Goal: Task Accomplishment & Management: Manage account settings

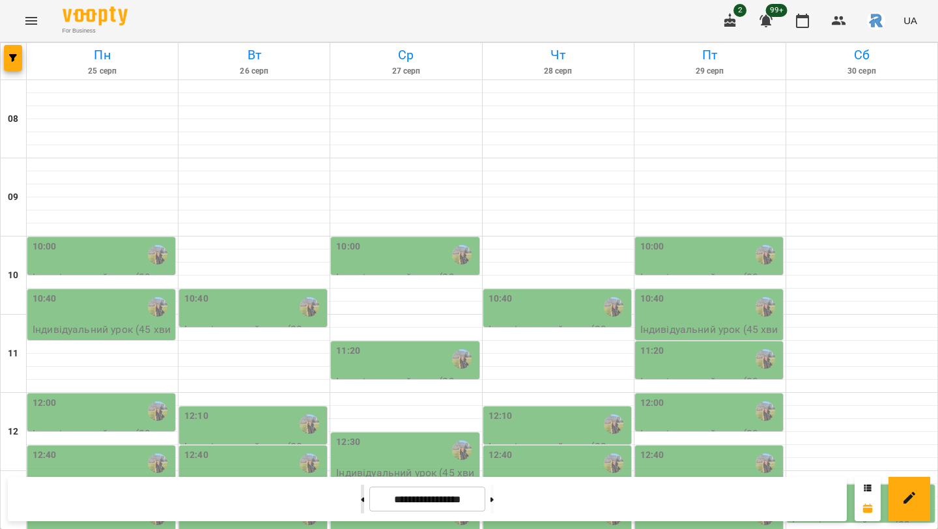
click at [361, 500] on button at bounding box center [362, 498] width 3 height 29
type input "**********"
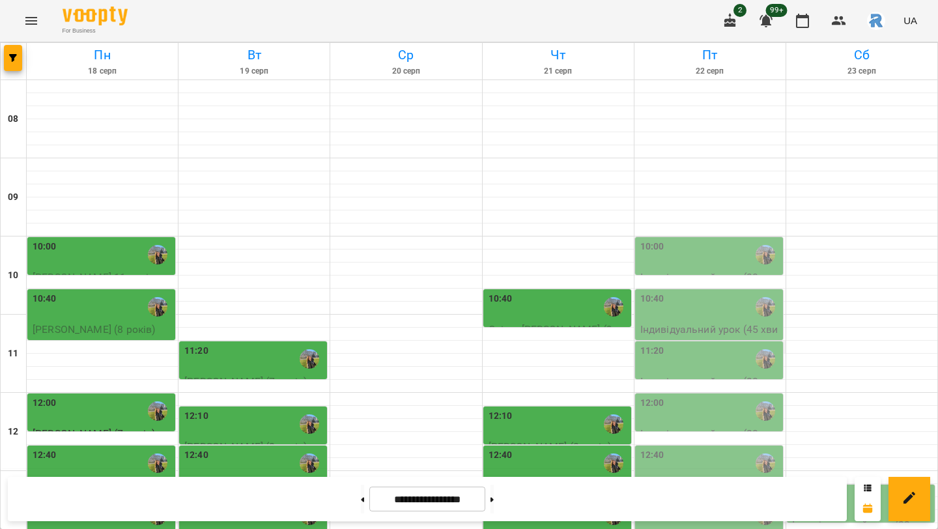
scroll to position [316, 0]
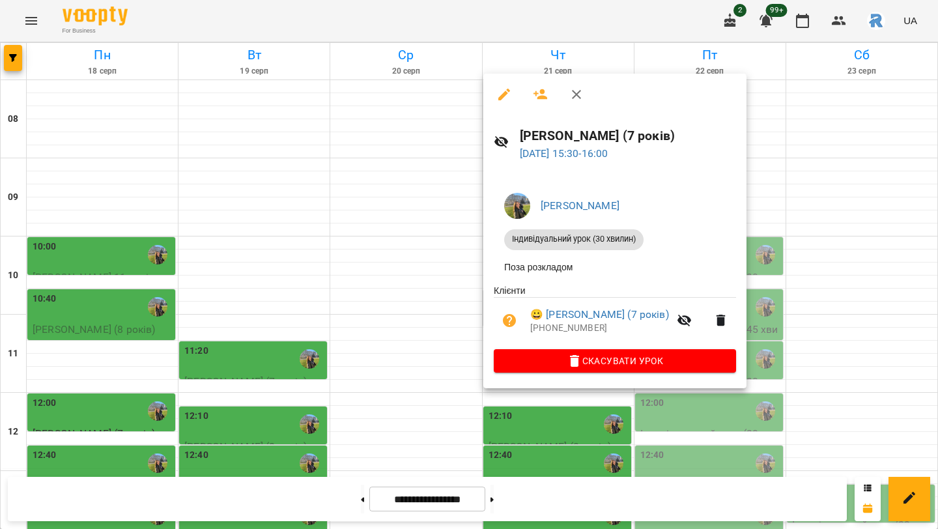
click at [364, 297] on div at bounding box center [469, 264] width 938 height 529
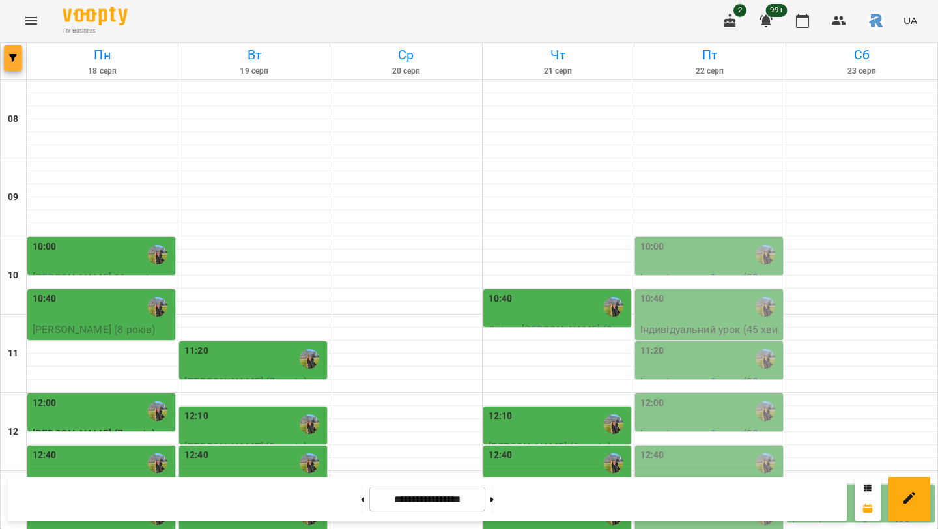
click at [5, 51] on button "button" at bounding box center [13, 58] width 18 height 26
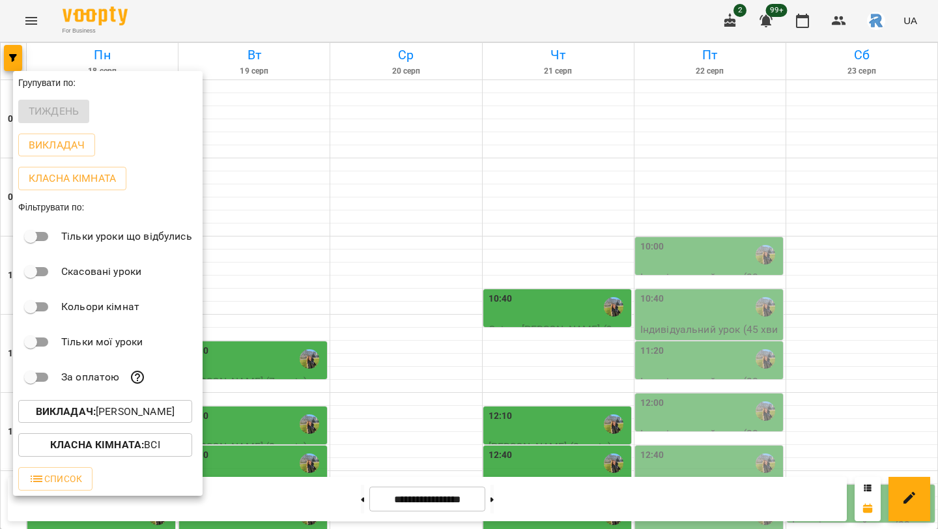
click at [124, 412] on p "Викладач : Шамайло Наталія Миколаївна" at bounding box center [105, 412] width 139 height 16
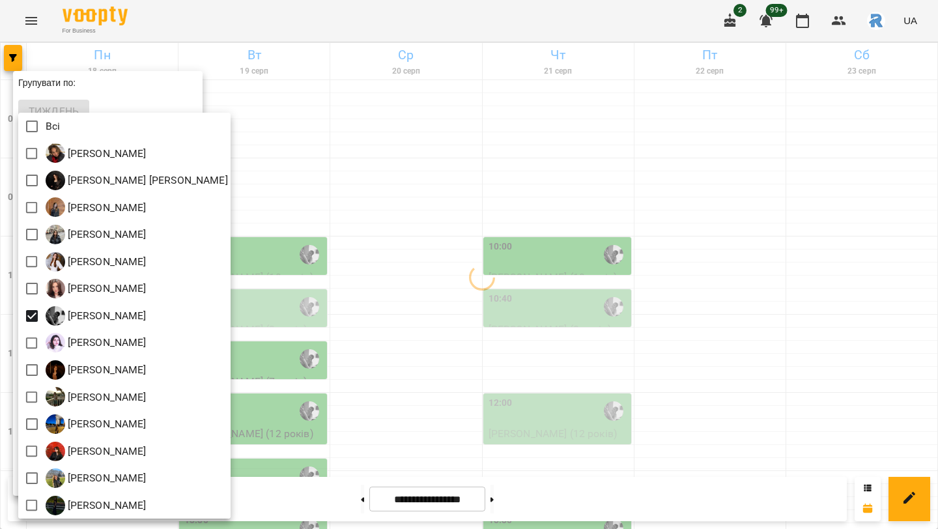
click at [600, 362] on div at bounding box center [469, 264] width 938 height 529
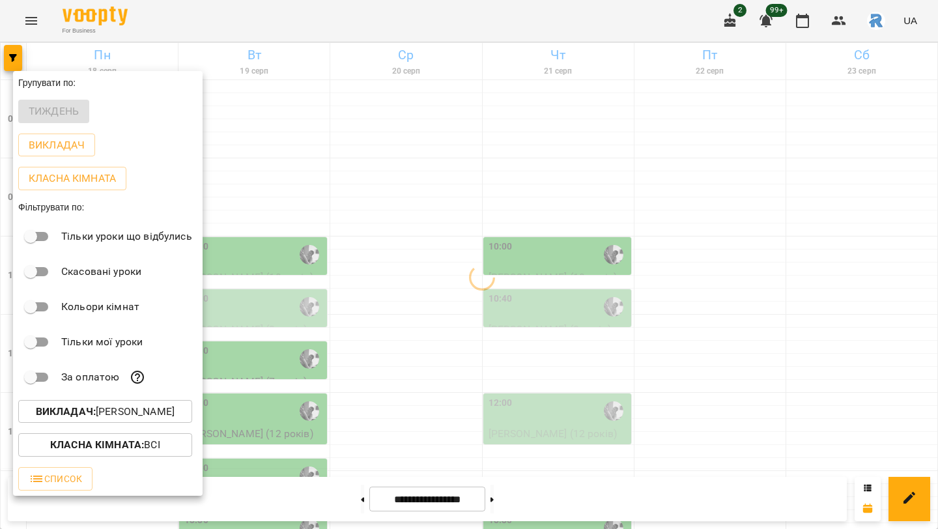
click at [600, 362] on div at bounding box center [469, 264] width 938 height 529
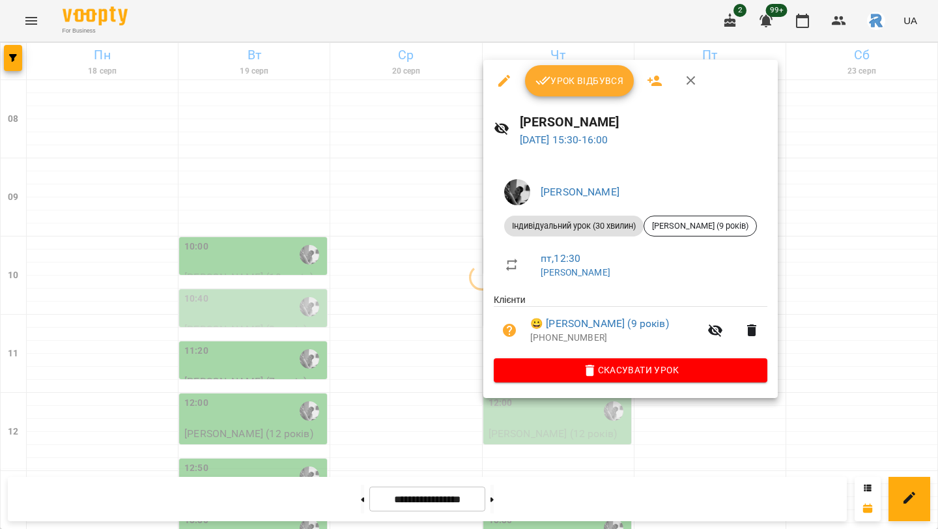
click at [869, 313] on div at bounding box center [469, 264] width 938 height 529
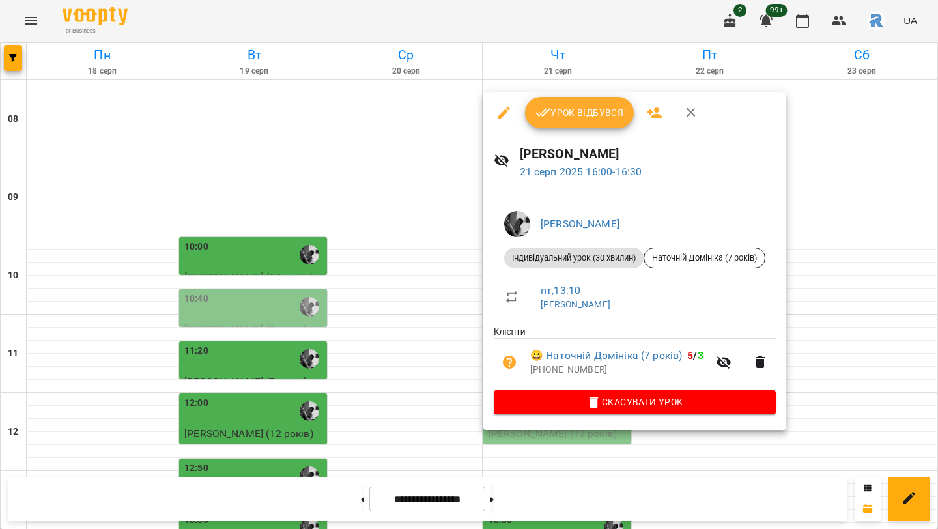
click at [865, 245] on div at bounding box center [469, 264] width 938 height 529
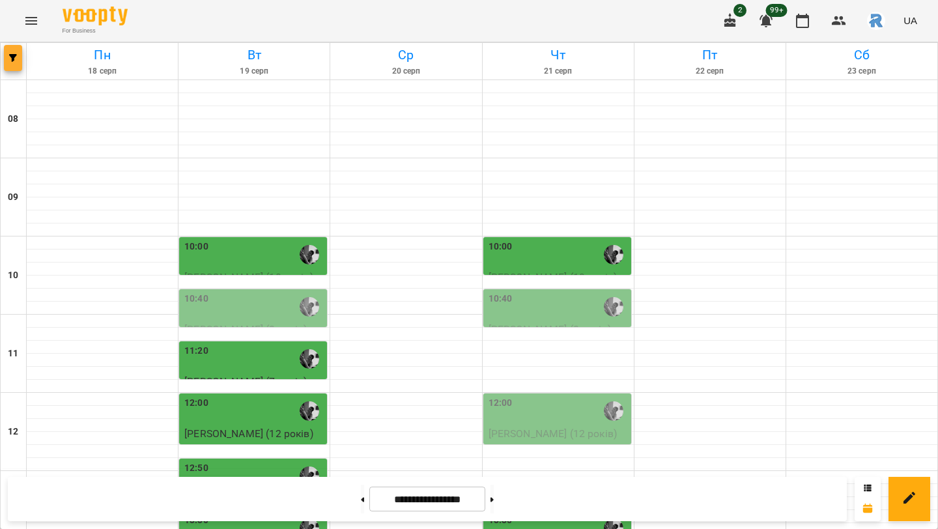
click at [13, 61] on icon "button" at bounding box center [13, 58] width 8 height 8
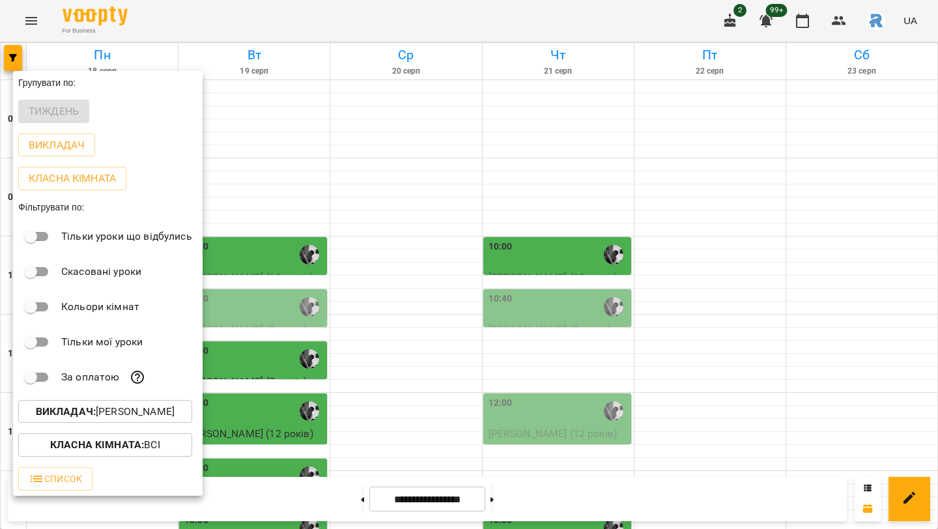
click at [130, 417] on p "Викладач : Кирилова Софія Сергіївна" at bounding box center [105, 412] width 139 height 16
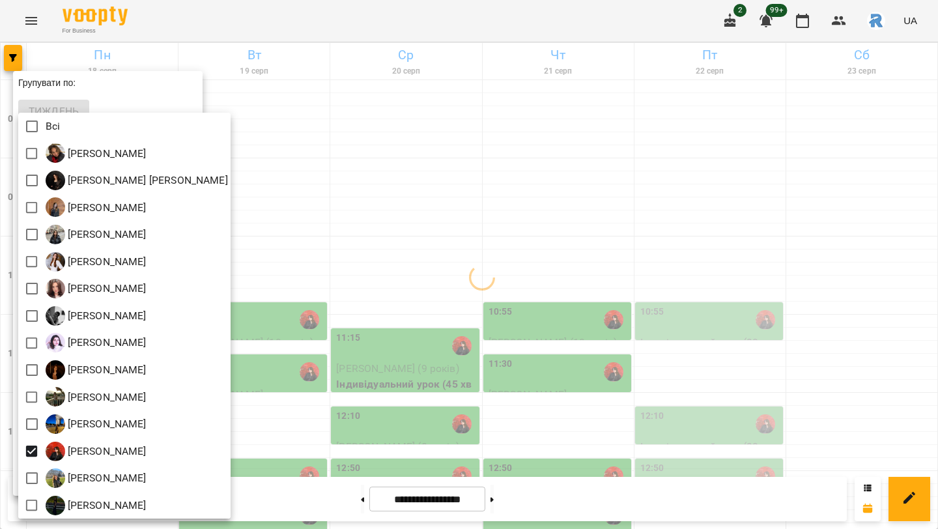
click at [430, 387] on div at bounding box center [469, 264] width 938 height 529
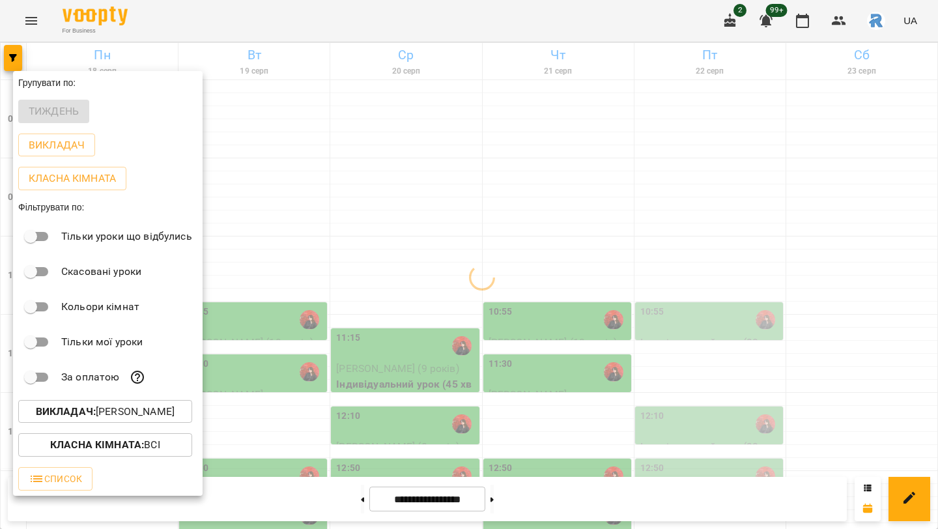
click at [430, 387] on div at bounding box center [469, 264] width 938 height 529
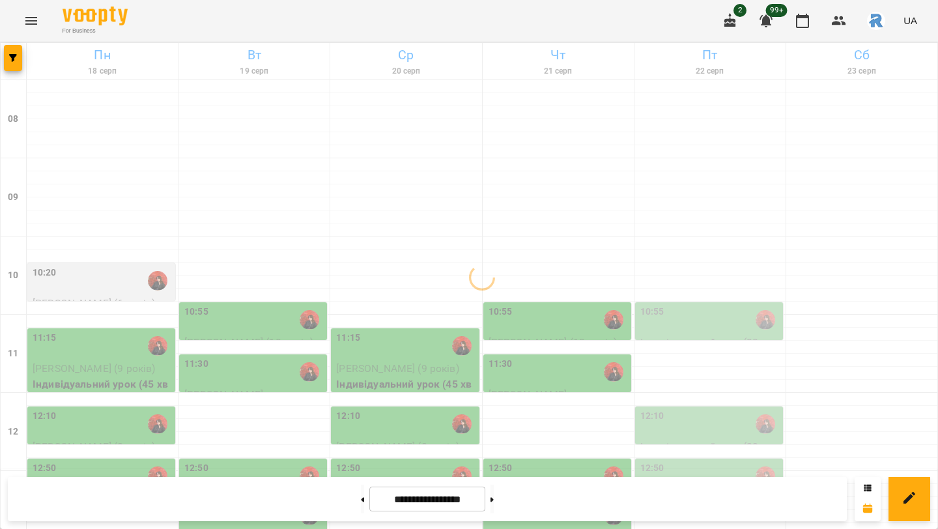
scroll to position [164, 0]
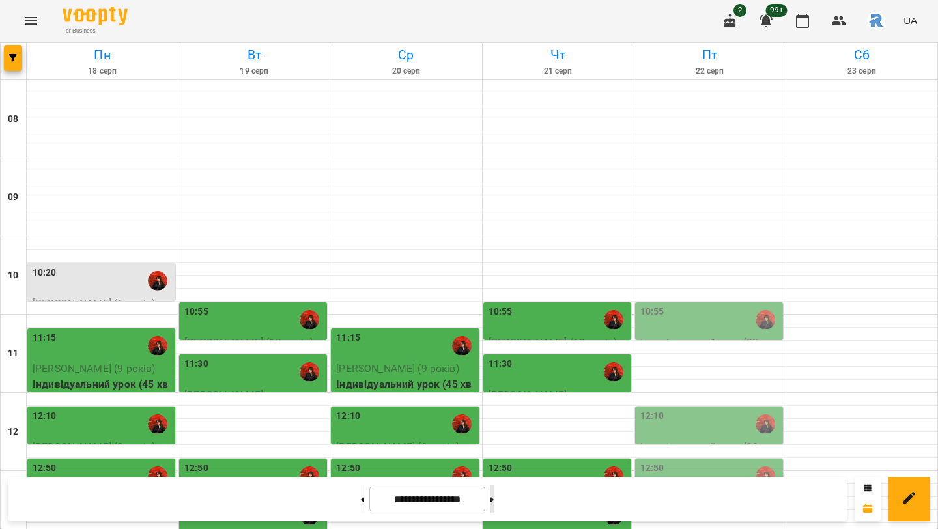
click at [494, 498] on button at bounding box center [491, 498] width 3 height 29
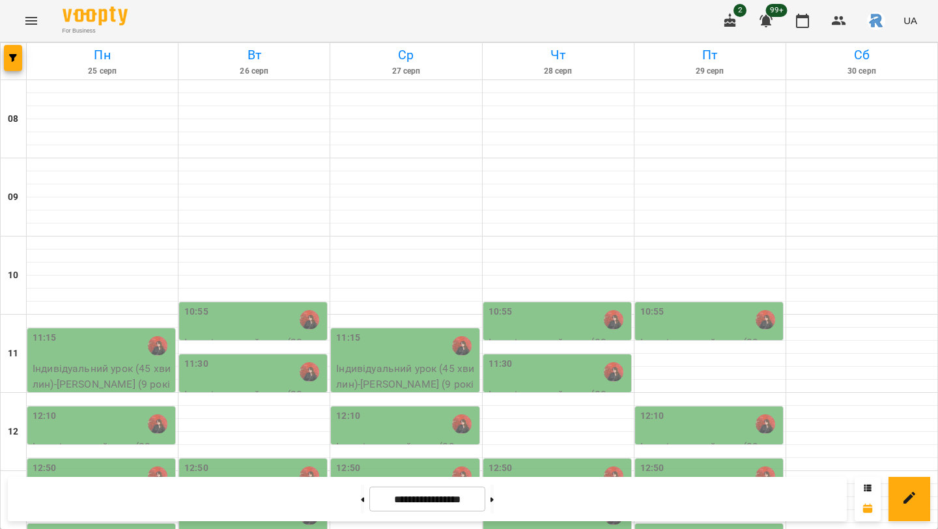
scroll to position [300, 0]
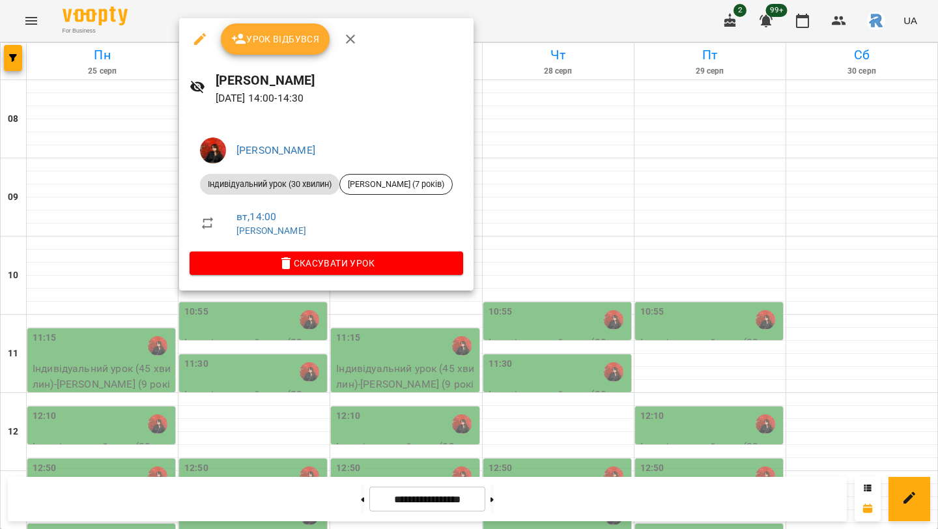
click at [120, 241] on div at bounding box center [469, 264] width 938 height 529
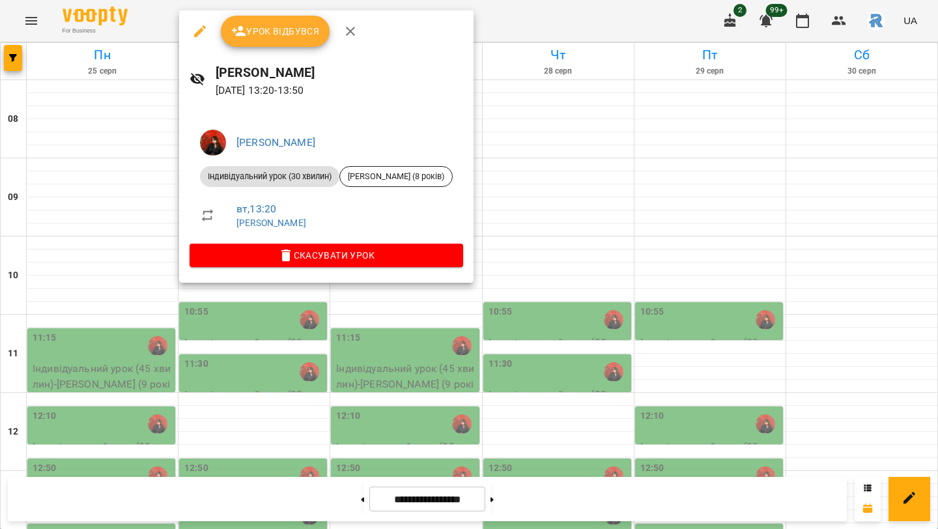
click at [113, 221] on div at bounding box center [469, 264] width 938 height 529
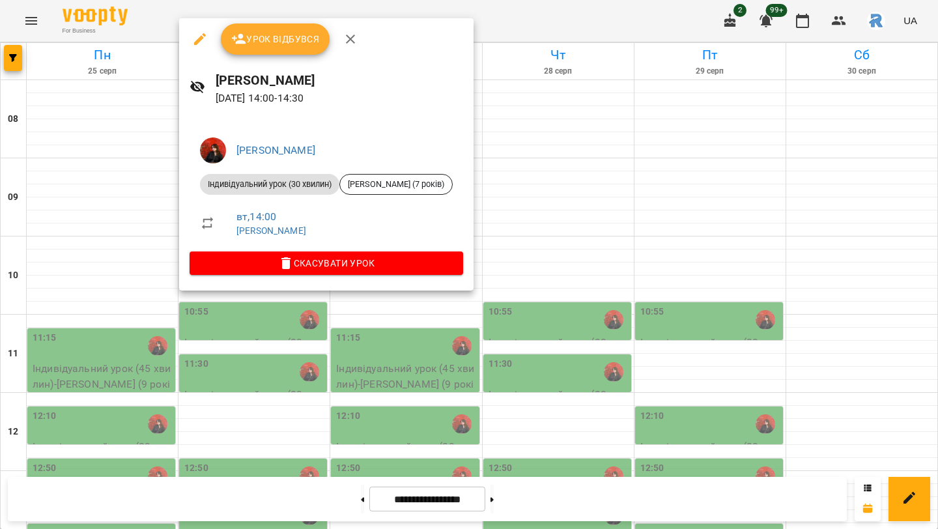
click at [106, 245] on div at bounding box center [469, 264] width 938 height 529
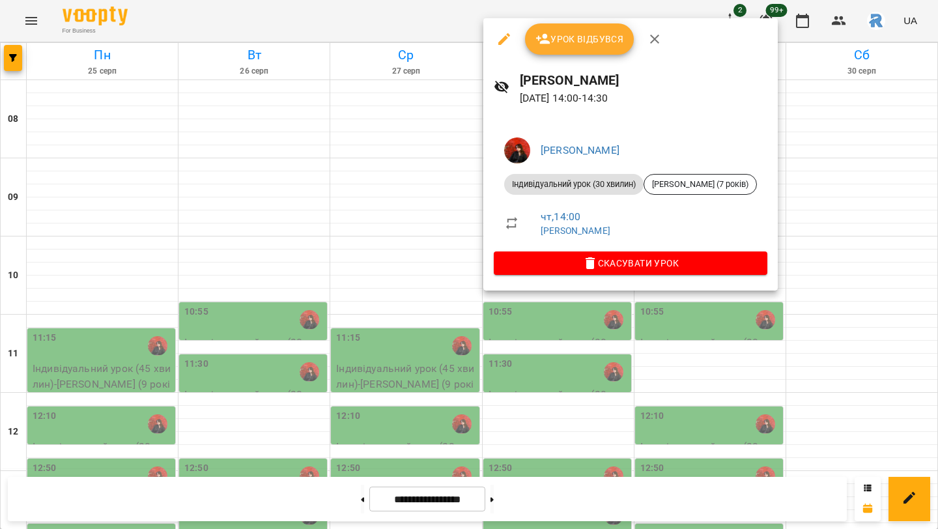
click at [757, 351] on div at bounding box center [469, 264] width 938 height 529
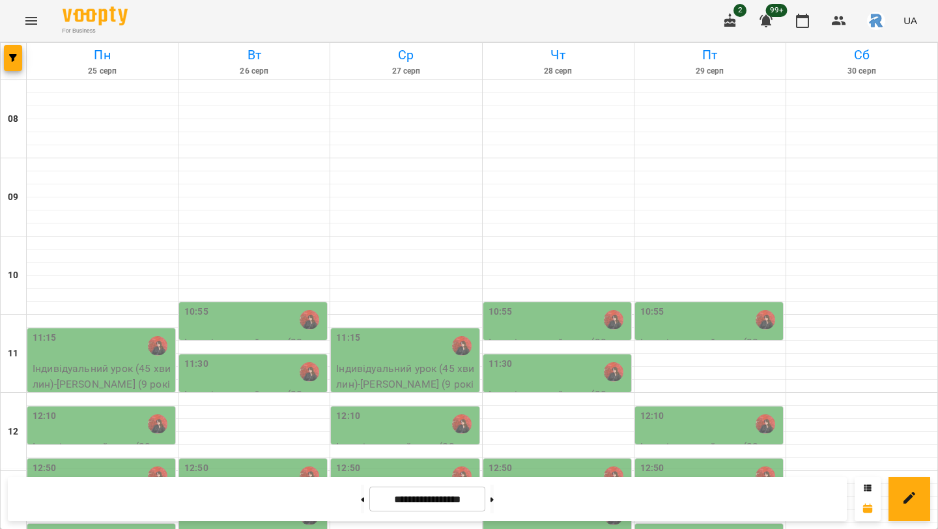
scroll to position [189, 0]
click at [141, 461] on div "12:50" at bounding box center [103, 476] width 140 height 30
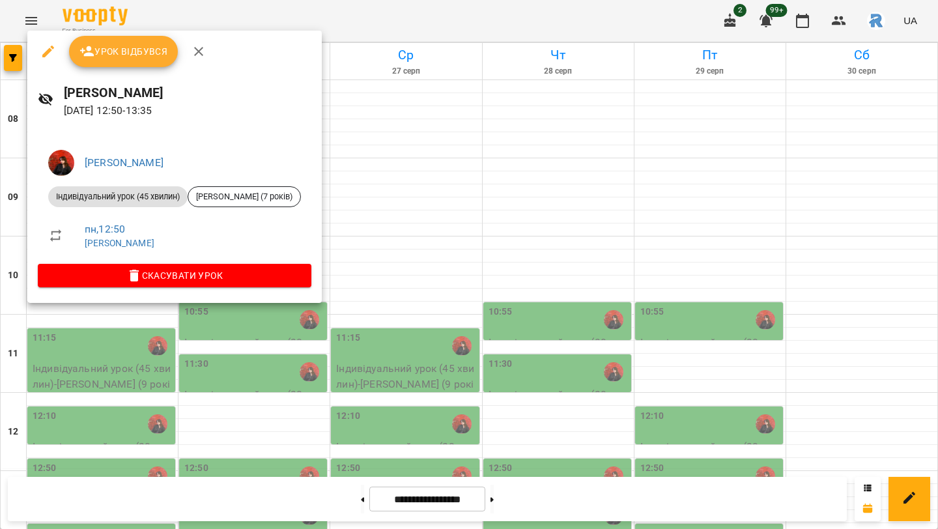
click at [353, 313] on div at bounding box center [469, 264] width 938 height 529
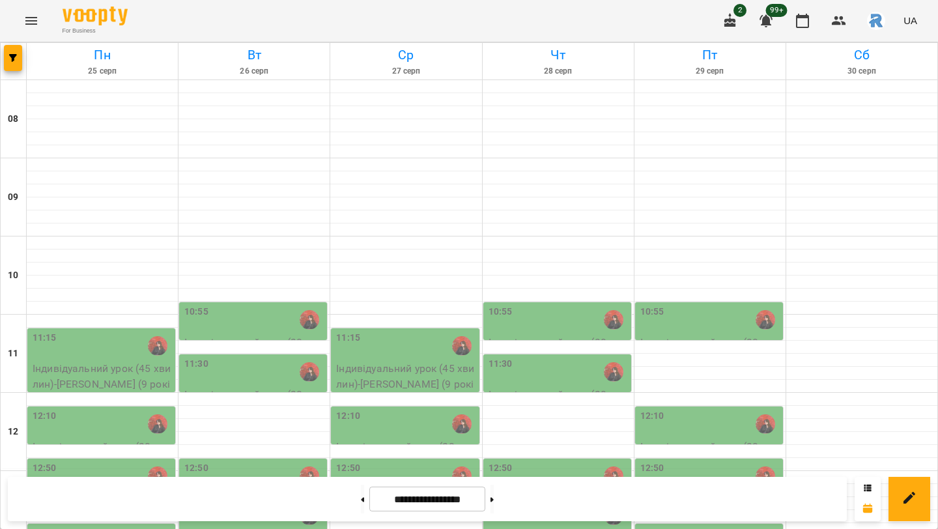
click at [301, 491] on p "Індивідуальний урок (30 хвилин) - Орехов Анна (7 років)" at bounding box center [254, 514] width 140 height 46
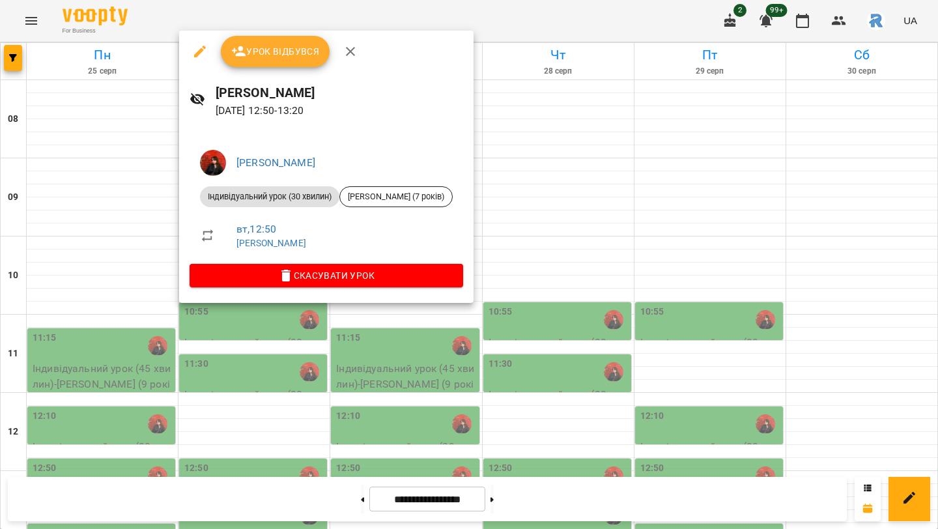
click at [281, 316] on div at bounding box center [469, 264] width 938 height 529
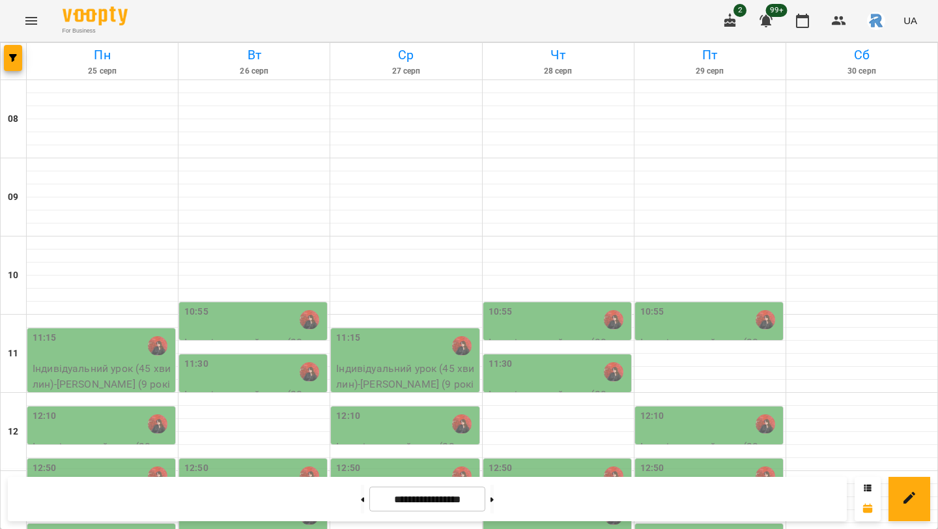
click at [281, 500] on div "13:20" at bounding box center [254, 515] width 140 height 30
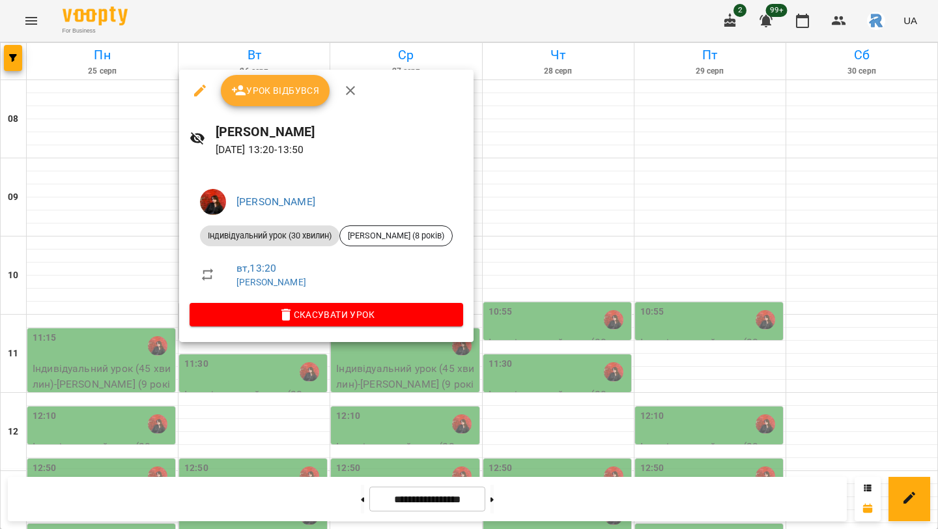
click at [273, 368] on div at bounding box center [469, 264] width 938 height 529
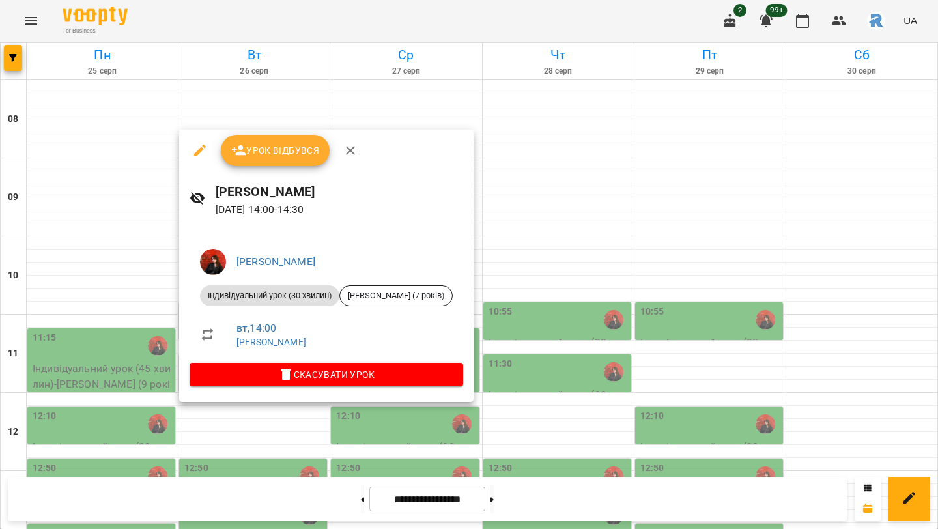
click at [350, 429] on div at bounding box center [469, 264] width 938 height 529
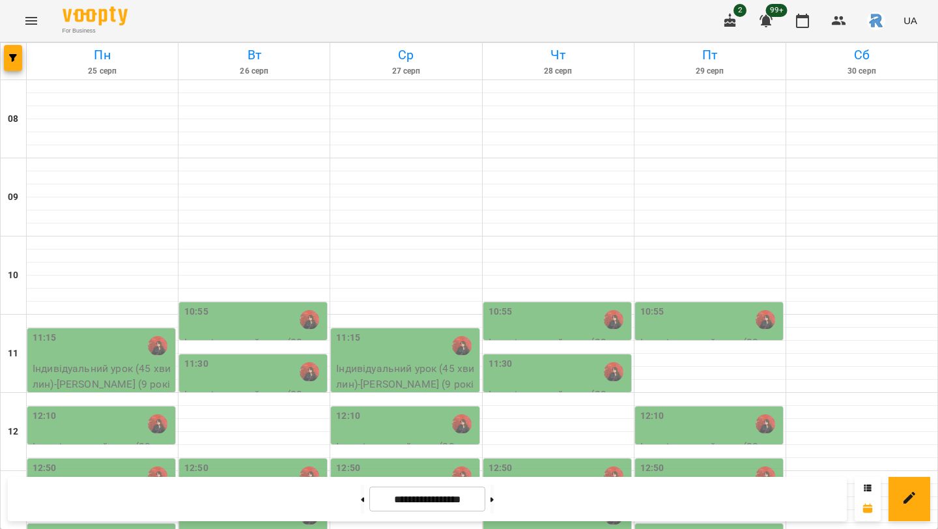
click at [289, 357] on div "11:30" at bounding box center [254, 372] width 140 height 30
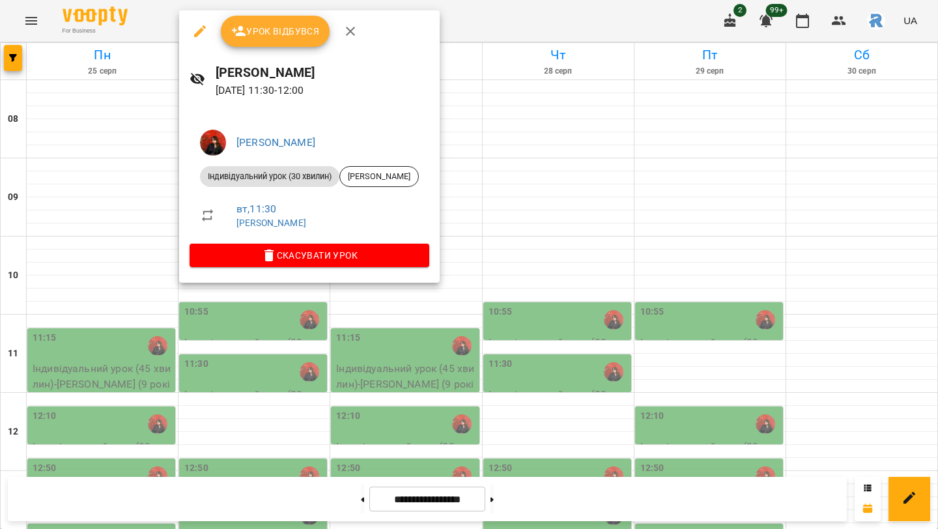
click at [255, 315] on div at bounding box center [469, 264] width 938 height 529
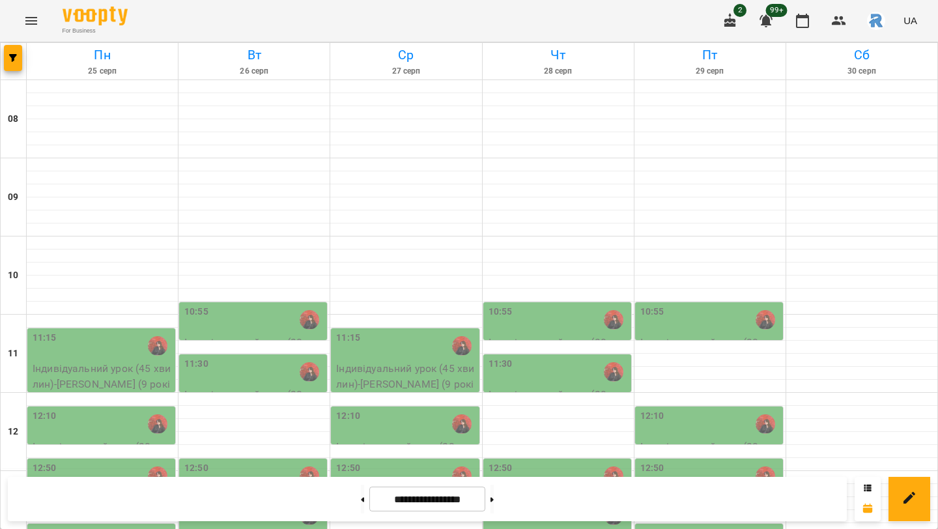
click at [253, 461] on div "12:50" at bounding box center [254, 476] width 140 height 30
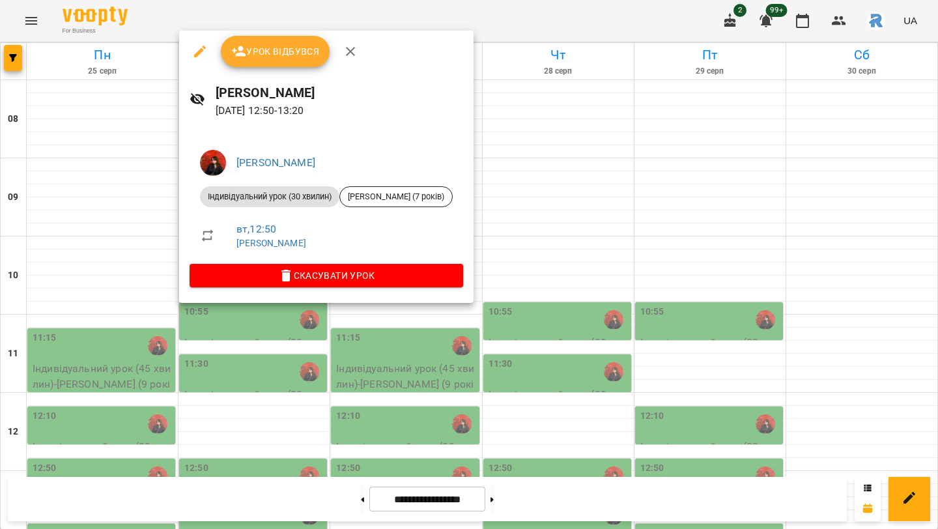
click at [148, 272] on div at bounding box center [469, 264] width 938 height 529
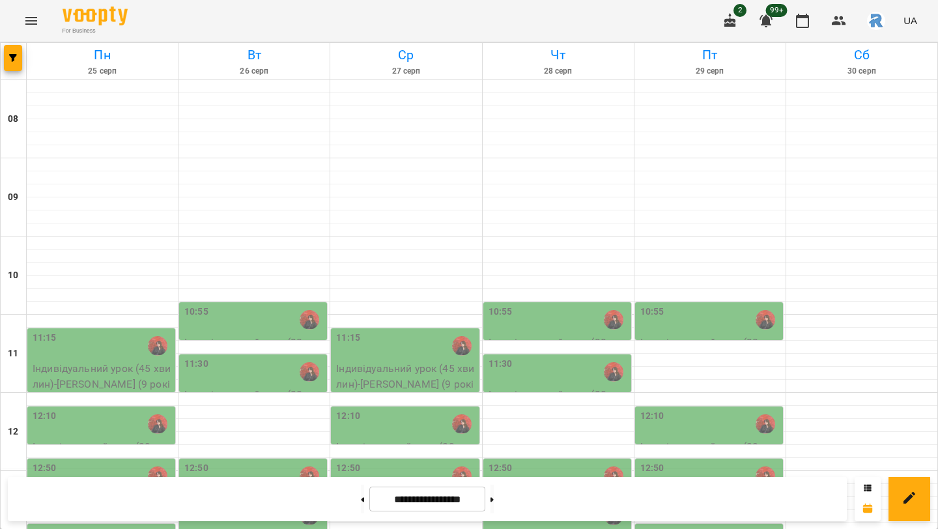
click at [209, 305] on div "10:55" at bounding box center [254, 320] width 140 height 30
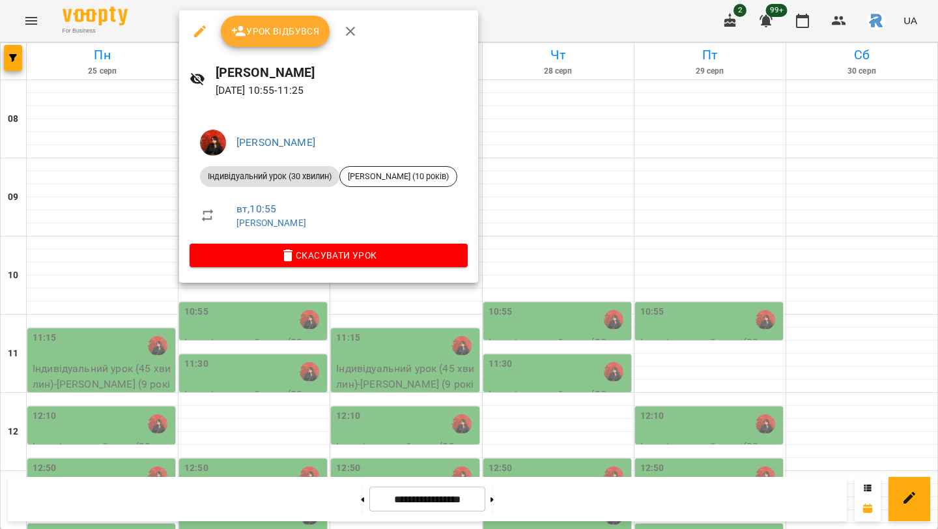
click at [116, 182] on div at bounding box center [469, 264] width 938 height 529
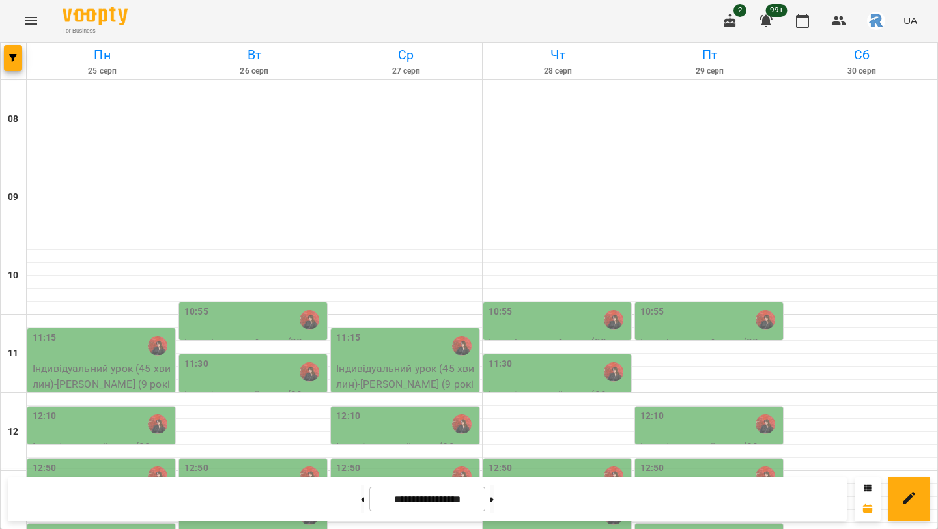
scroll to position [167, 0]
click at [494, 507] on button at bounding box center [491, 498] width 3 height 29
click at [361, 501] on button at bounding box center [362, 498] width 3 height 29
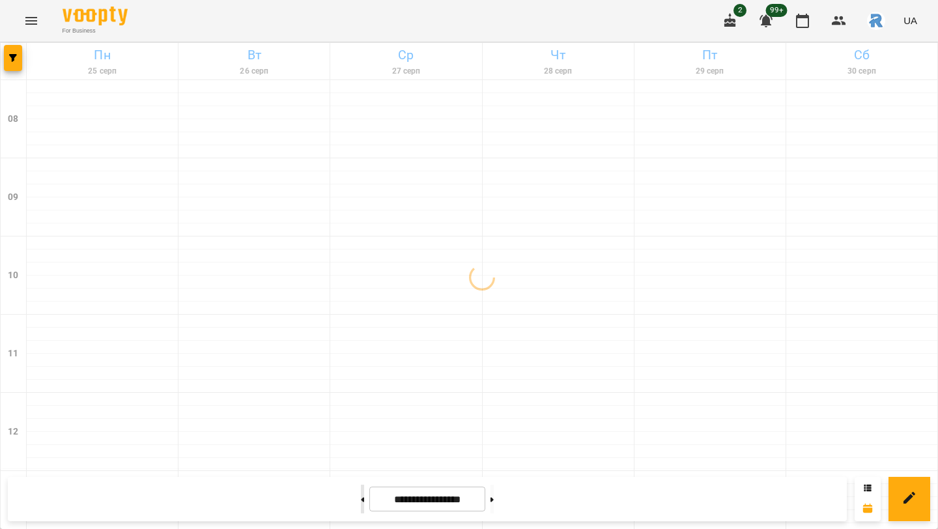
click at [361, 498] on button at bounding box center [362, 498] width 3 height 29
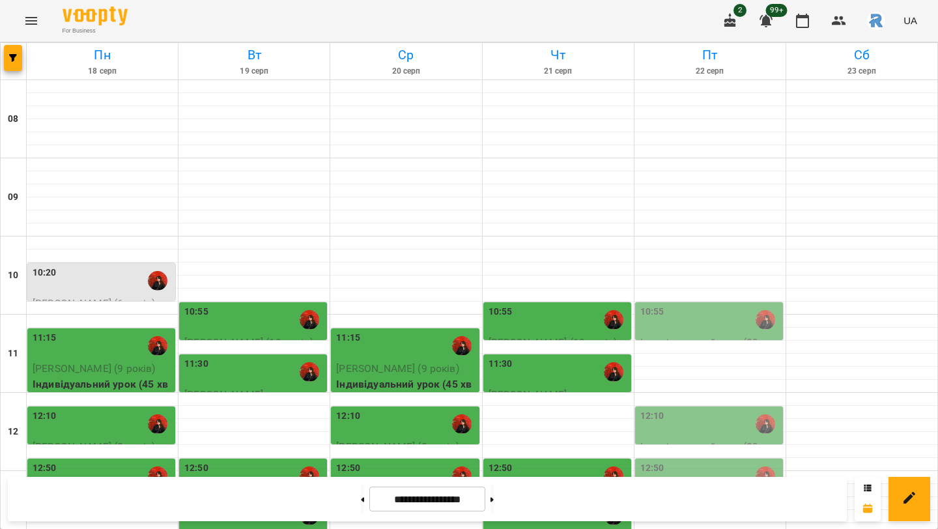
scroll to position [176, 0]
click at [494, 507] on button at bounding box center [491, 498] width 3 height 29
type input "**********"
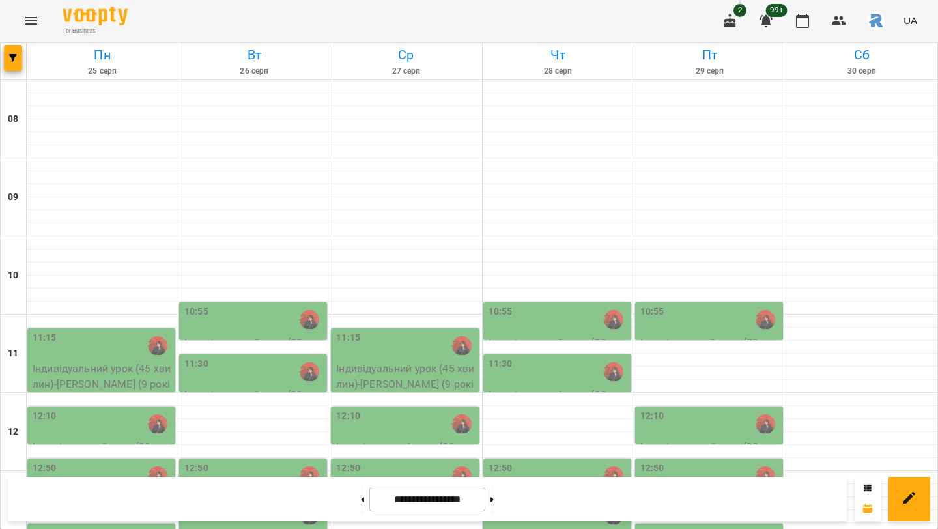
scroll to position [143, 0]
click at [416, 461] on div "12:50" at bounding box center [406, 476] width 140 height 30
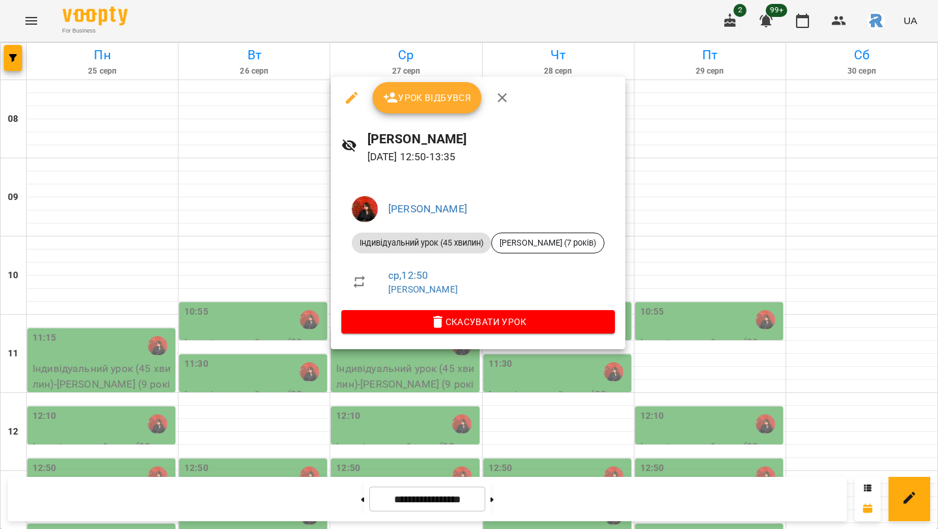
click at [232, 257] on div at bounding box center [469, 264] width 938 height 529
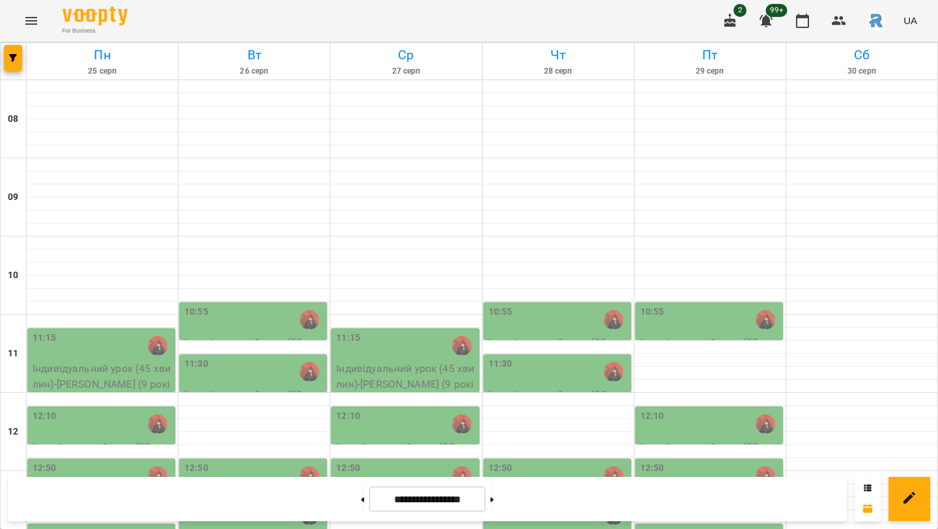
click at [242, 305] on div "10:55" at bounding box center [254, 320] width 140 height 30
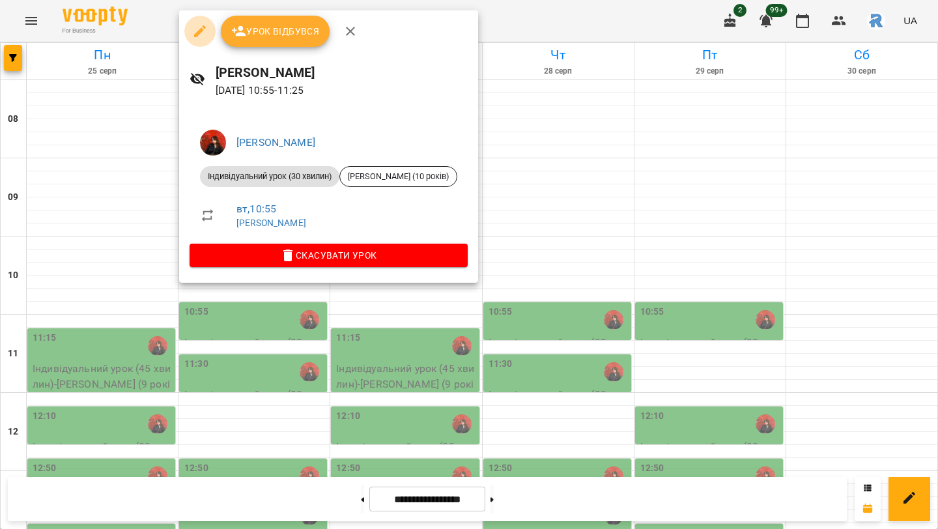
click at [203, 31] on icon "button" at bounding box center [200, 31] width 16 height 16
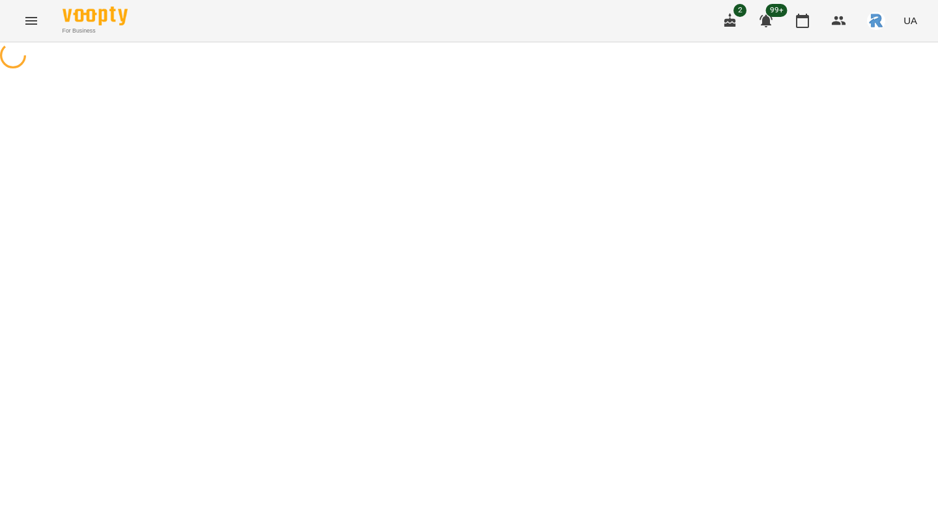
select select "**********"
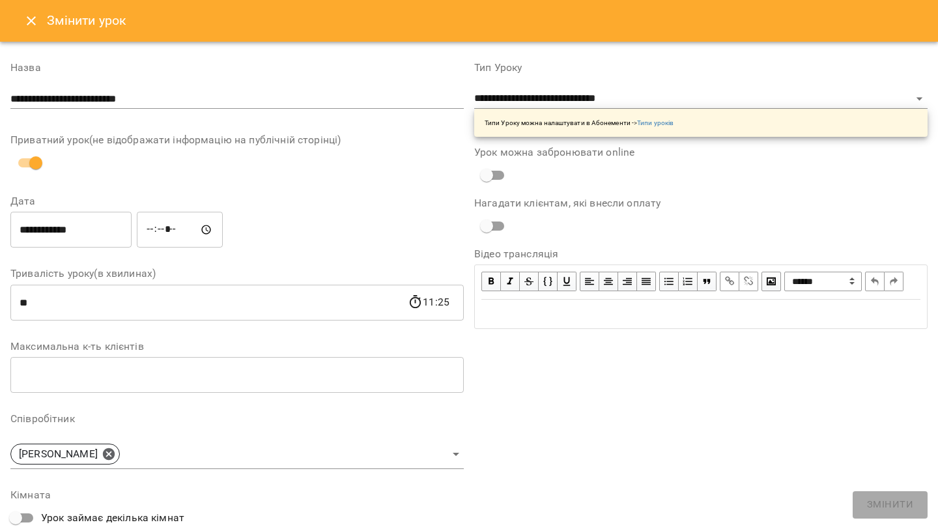
click at [67, 220] on input "**********" at bounding box center [70, 230] width 121 height 36
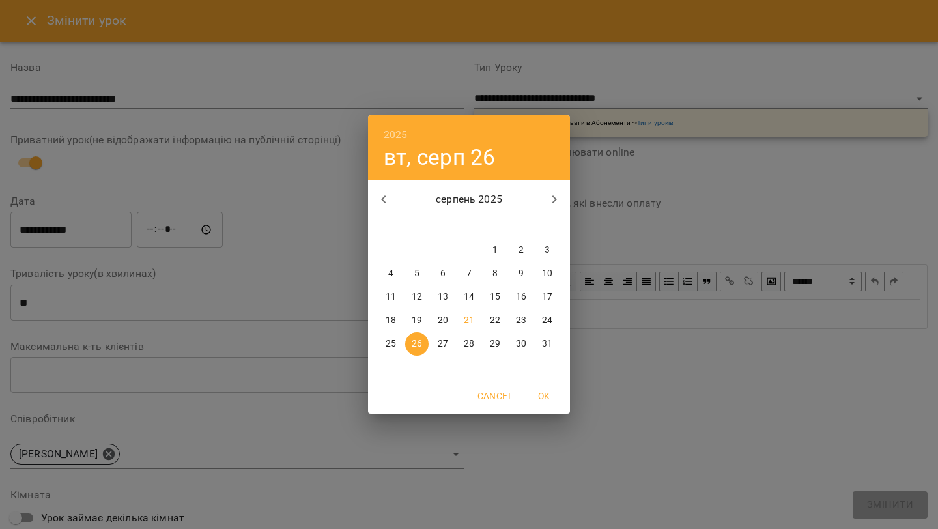
click at [442, 339] on p "27" at bounding box center [443, 343] width 10 height 13
type input "**********"
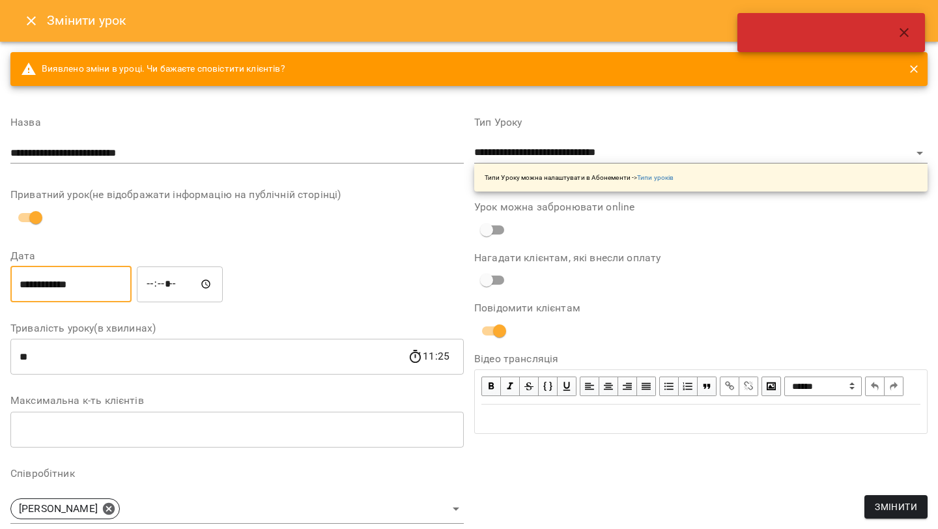
click at [157, 281] on input "*****" at bounding box center [180, 284] width 86 height 36
type input "*****"
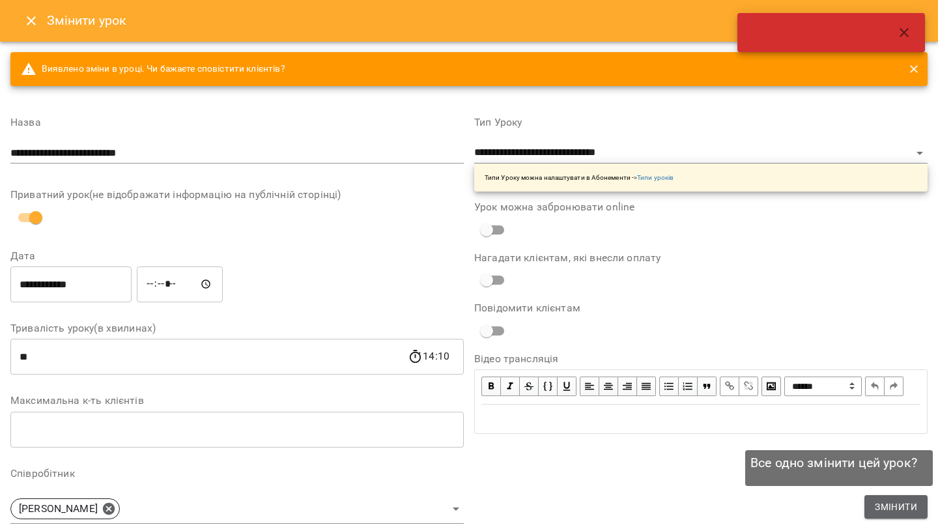
click at [874, 518] on button "Змінити" at bounding box center [895, 506] width 63 height 23
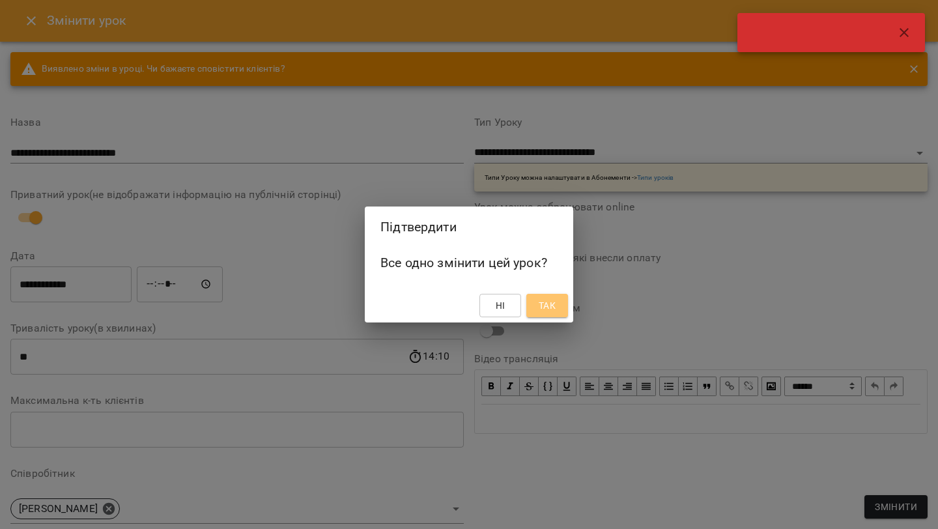
click at [555, 296] on button "Так" at bounding box center [547, 305] width 42 height 23
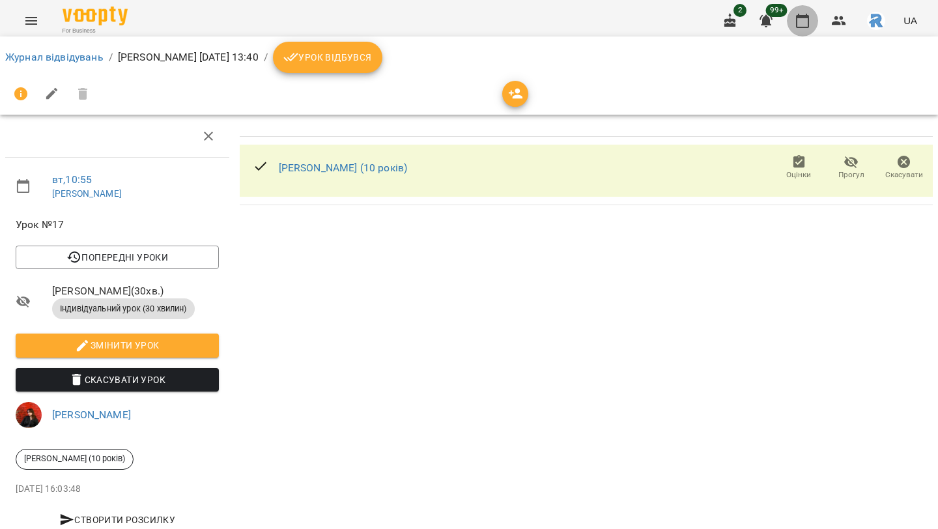
click at [801, 26] on icon "button" at bounding box center [802, 21] width 16 height 16
